Goal: Navigation & Orientation: Go to known website

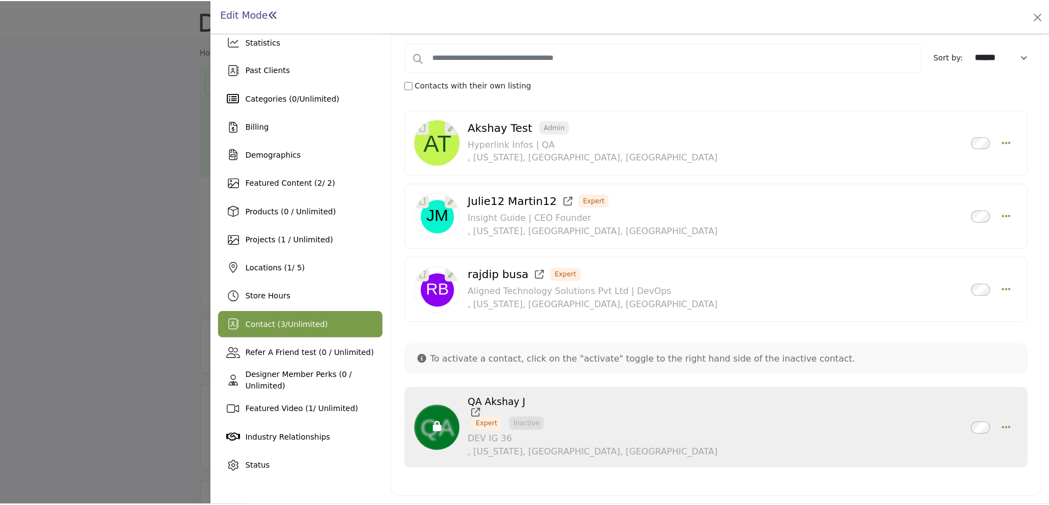
scroll to position [41, 0]
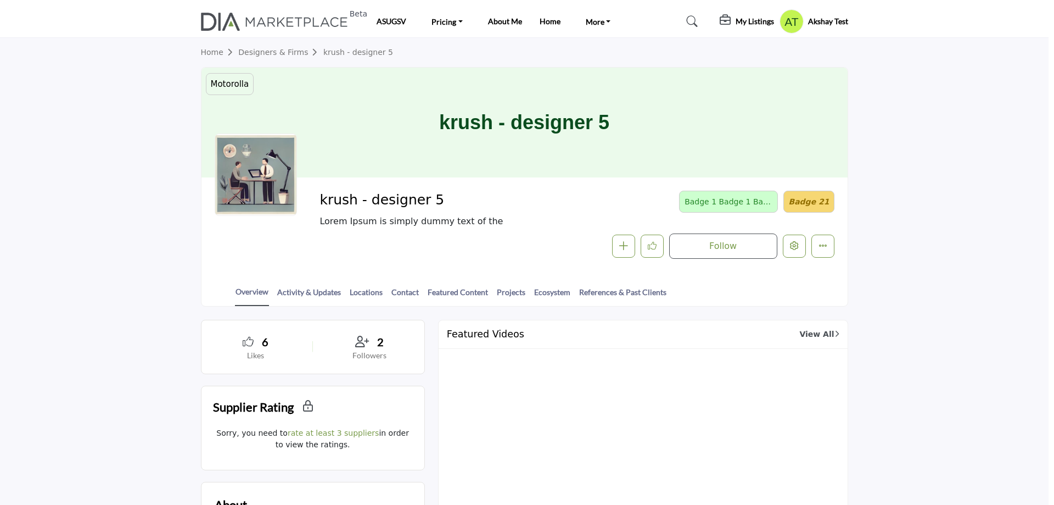
click at [133, 156] on div at bounding box center [527, 252] width 1054 height 505
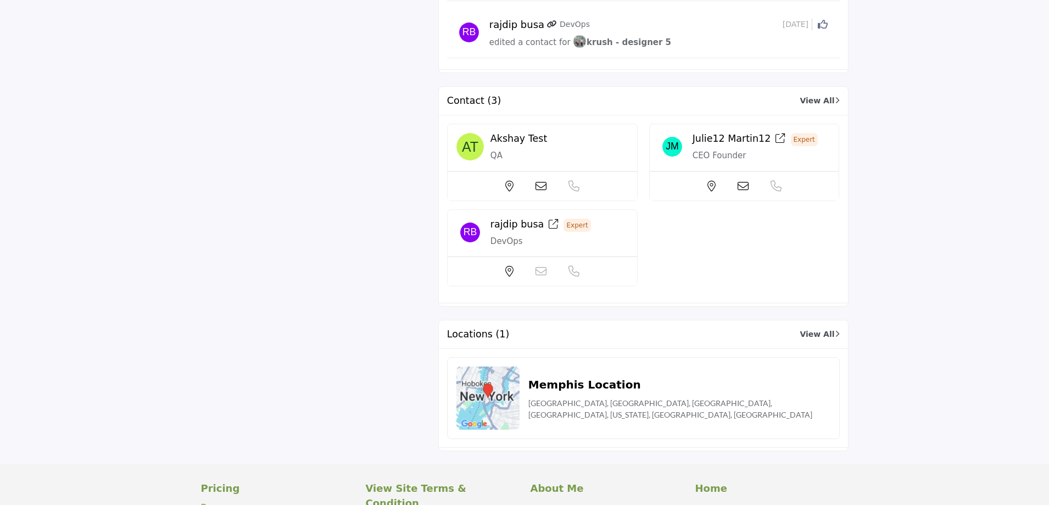
scroll to position [2635, 0]
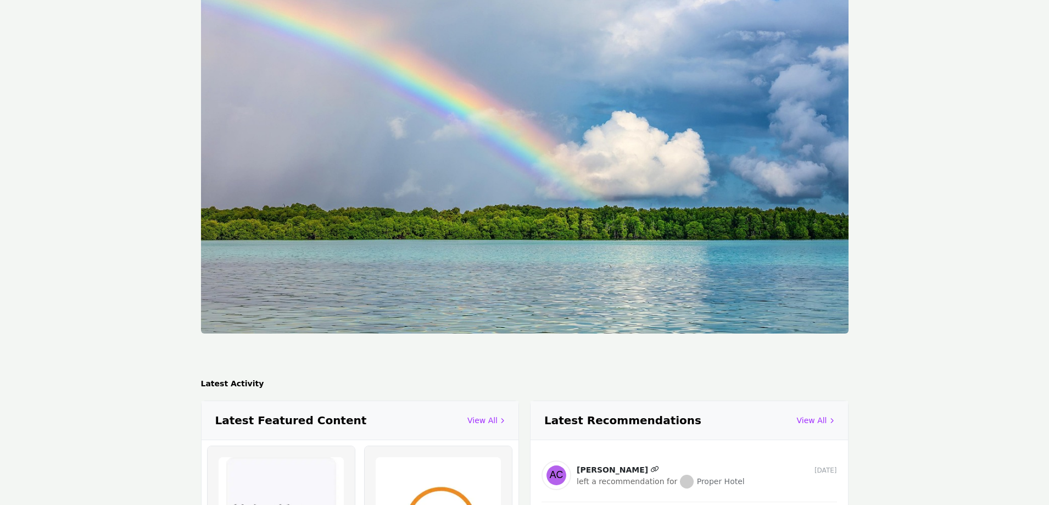
scroll to position [2031, 0]
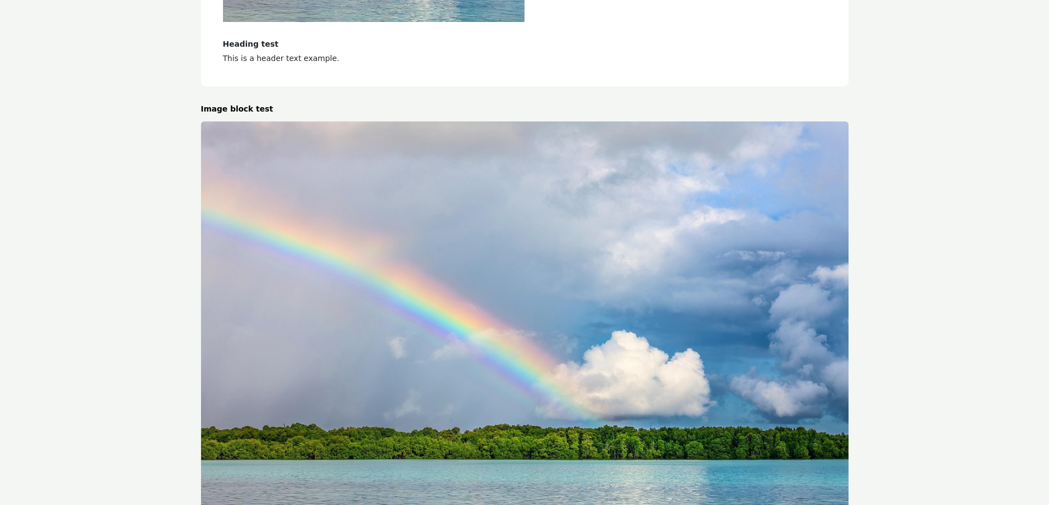
click at [591, 282] on img at bounding box center [524, 337] width 647 height 432
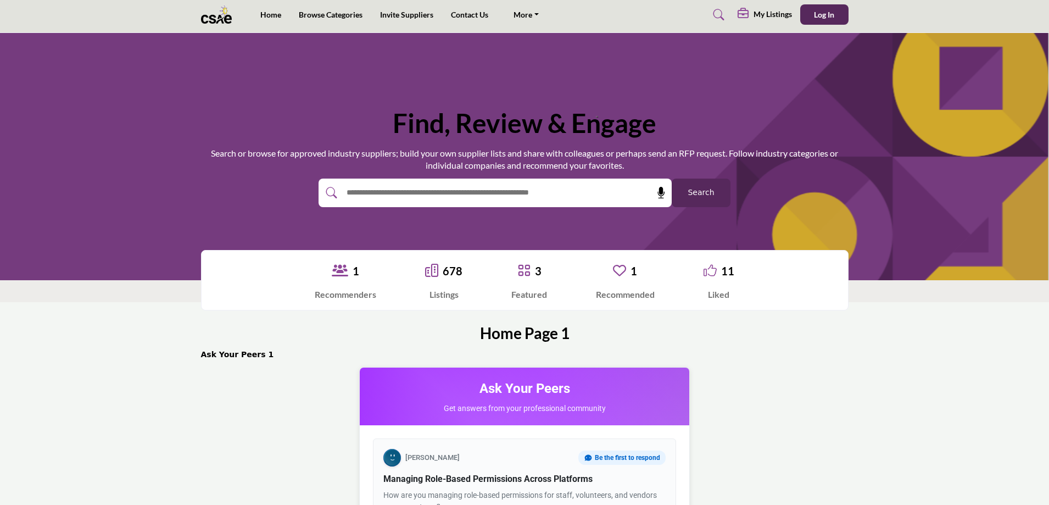
scroll to position [0, 0]
